Goal: Navigation & Orientation: Find specific page/section

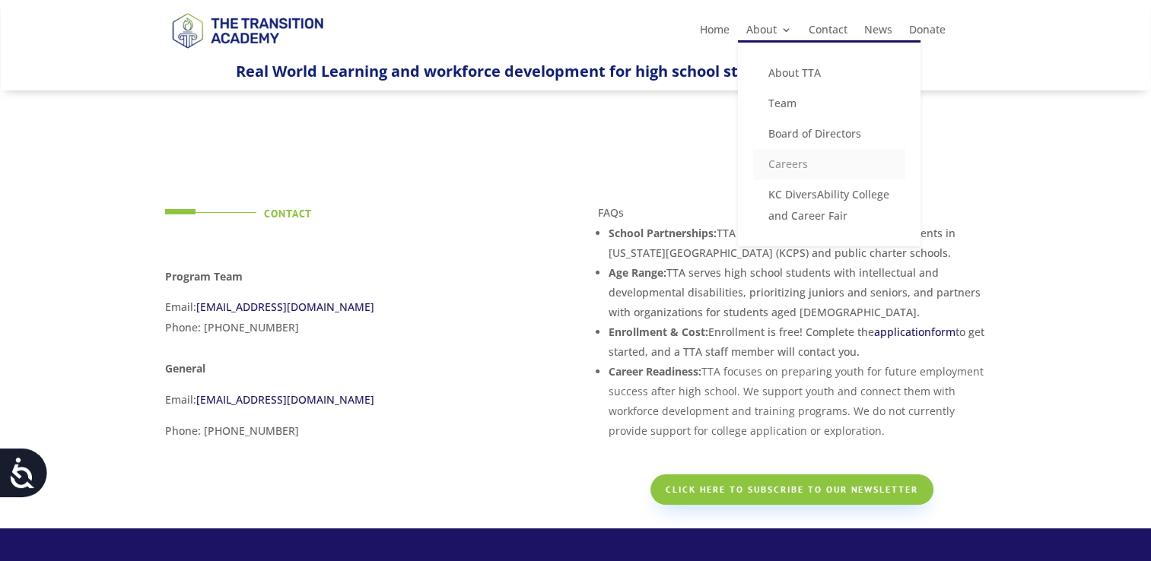
click at [776, 160] on link "Careers" at bounding box center [829, 164] width 152 height 30
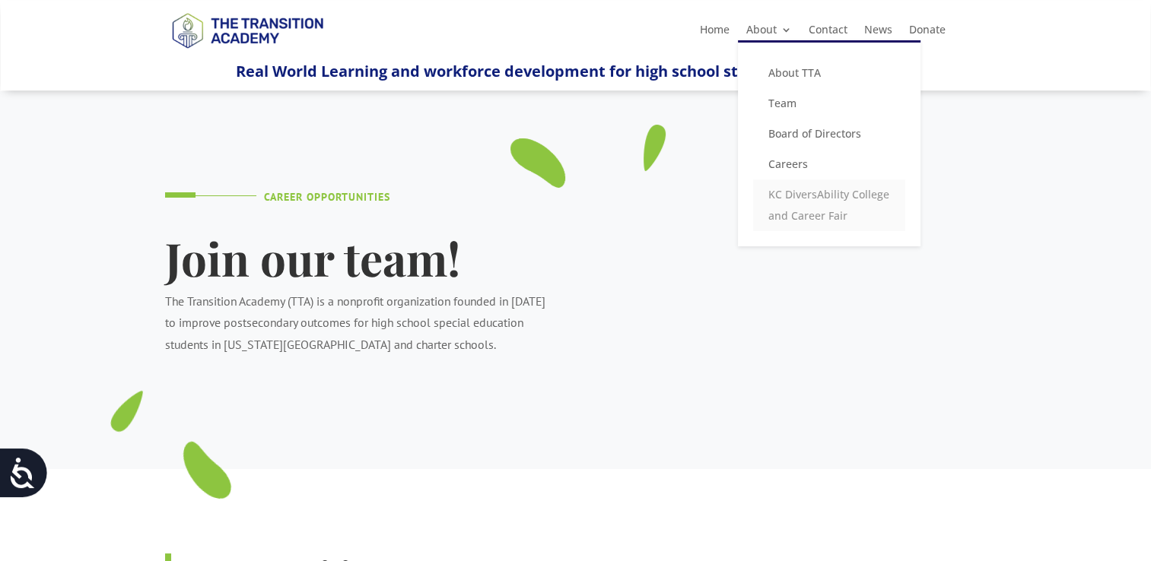
click at [789, 200] on link "KC DiversAbility College and Career Fair" at bounding box center [829, 206] width 152 height 52
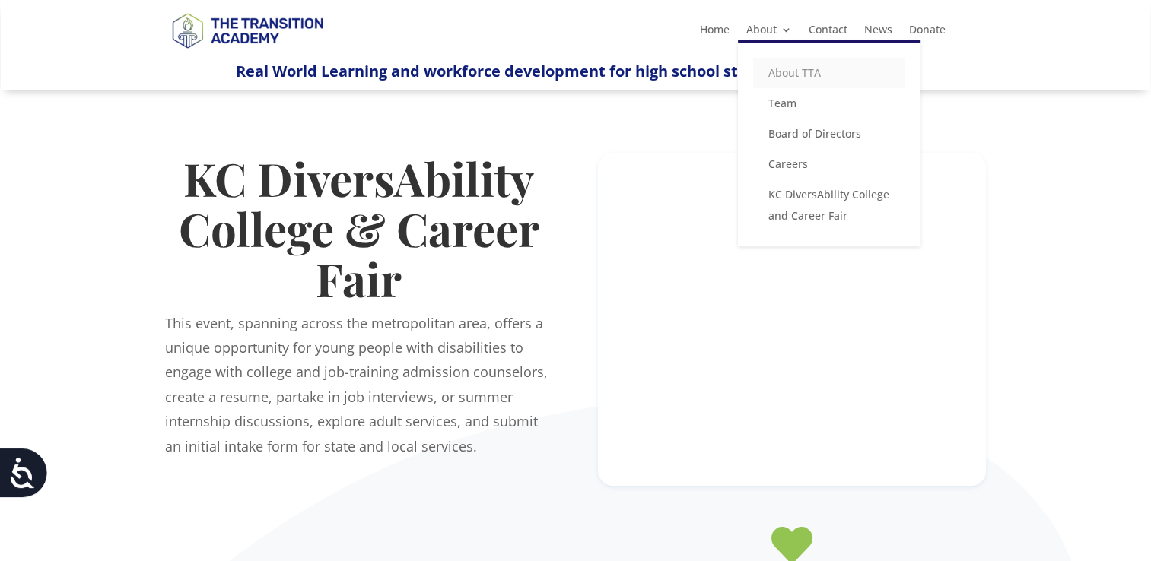
click at [776, 72] on link "About TTA" at bounding box center [829, 73] width 152 height 30
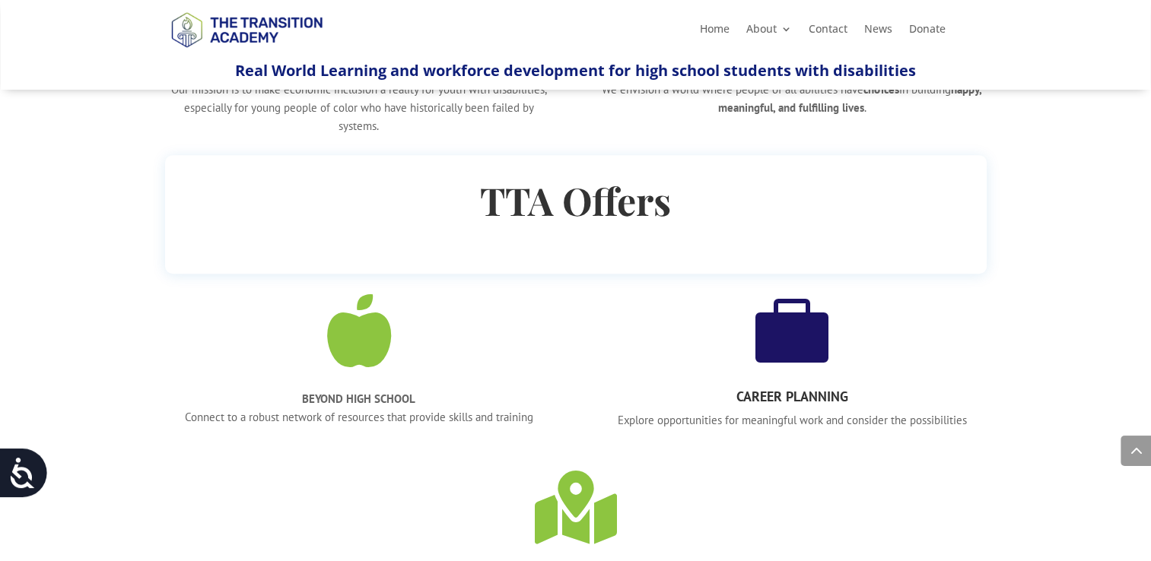
scroll to position [854, 0]
click at [798, 372] on div " CAREER PLANNING Explore opportunities for meaningful work and consider the po…" at bounding box center [792, 360] width 388 height 135
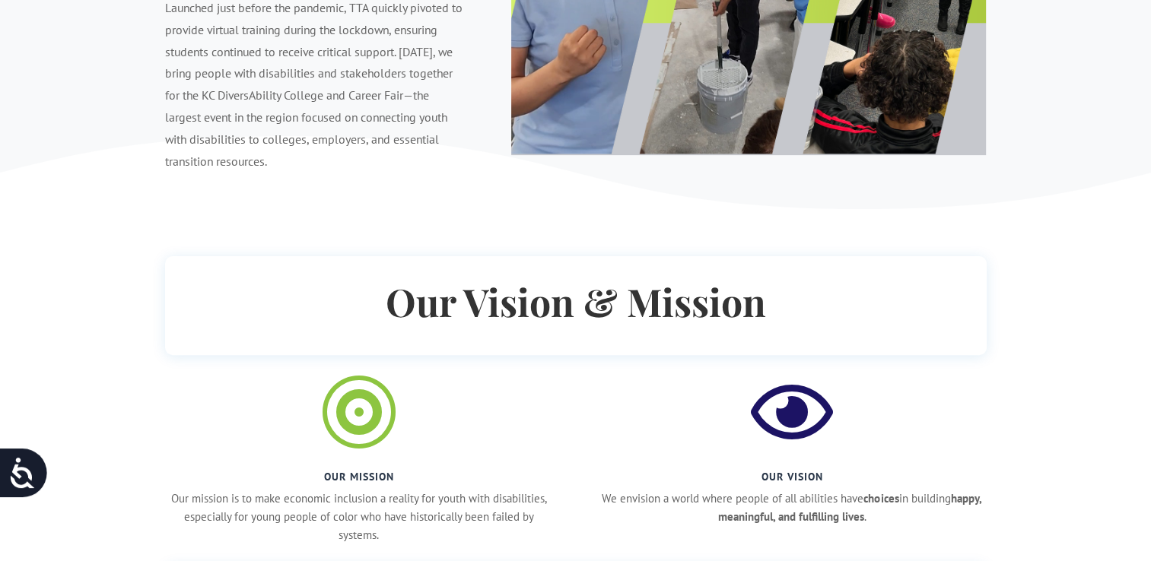
scroll to position [0, 0]
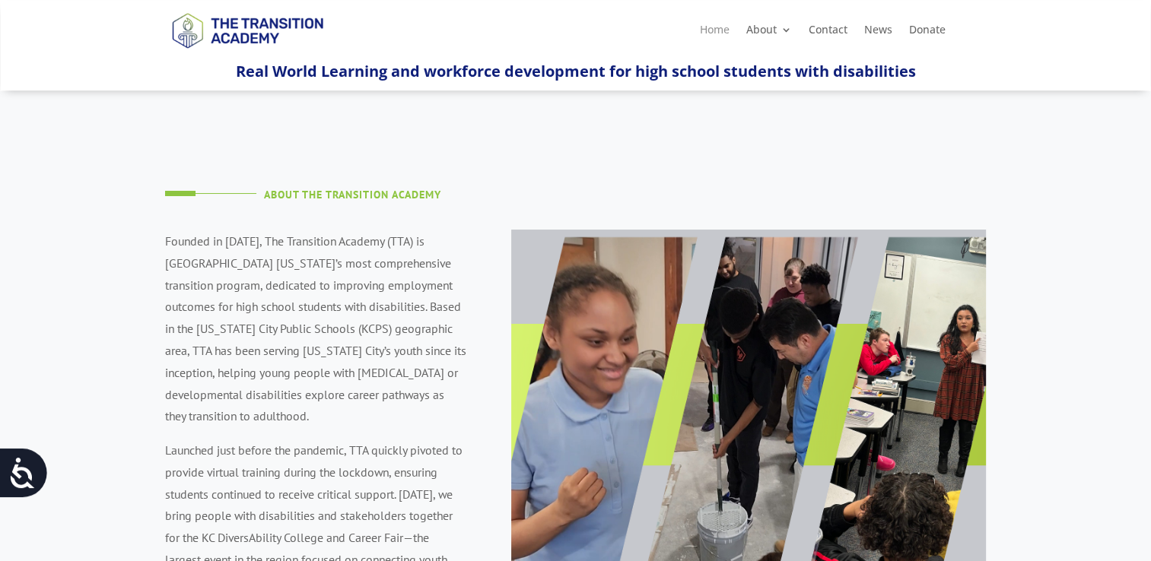
click at [714, 24] on link "Home" at bounding box center [715, 32] width 30 height 17
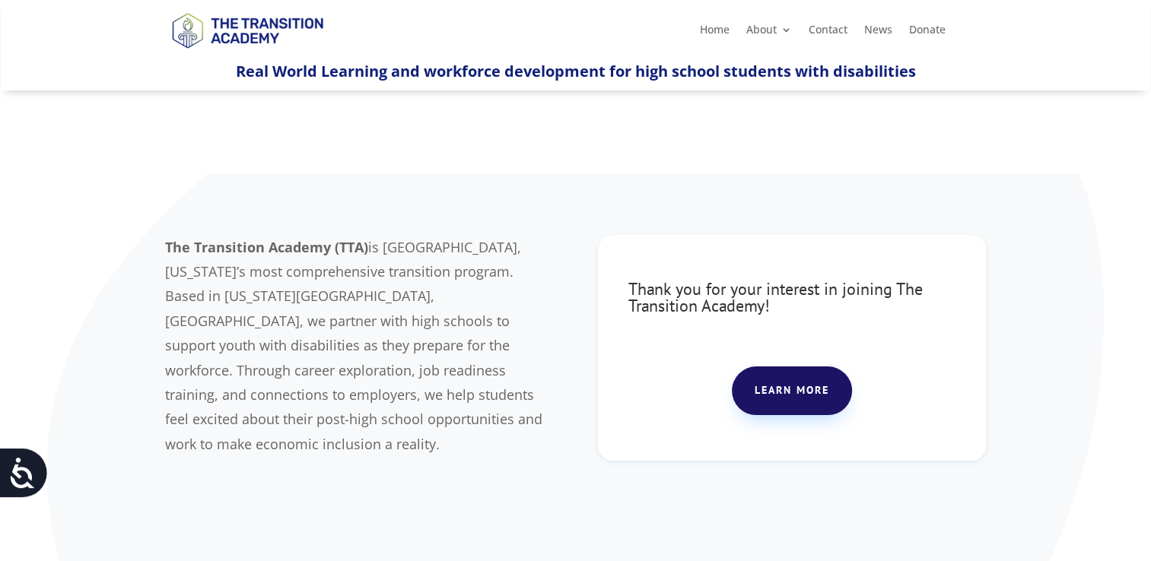
click at [824, 377] on link "Learn more" at bounding box center [792, 391] width 120 height 49
click at [826, 37] on link "Contact" at bounding box center [828, 32] width 39 height 17
